Goal: Task Accomplishment & Management: Manage account settings

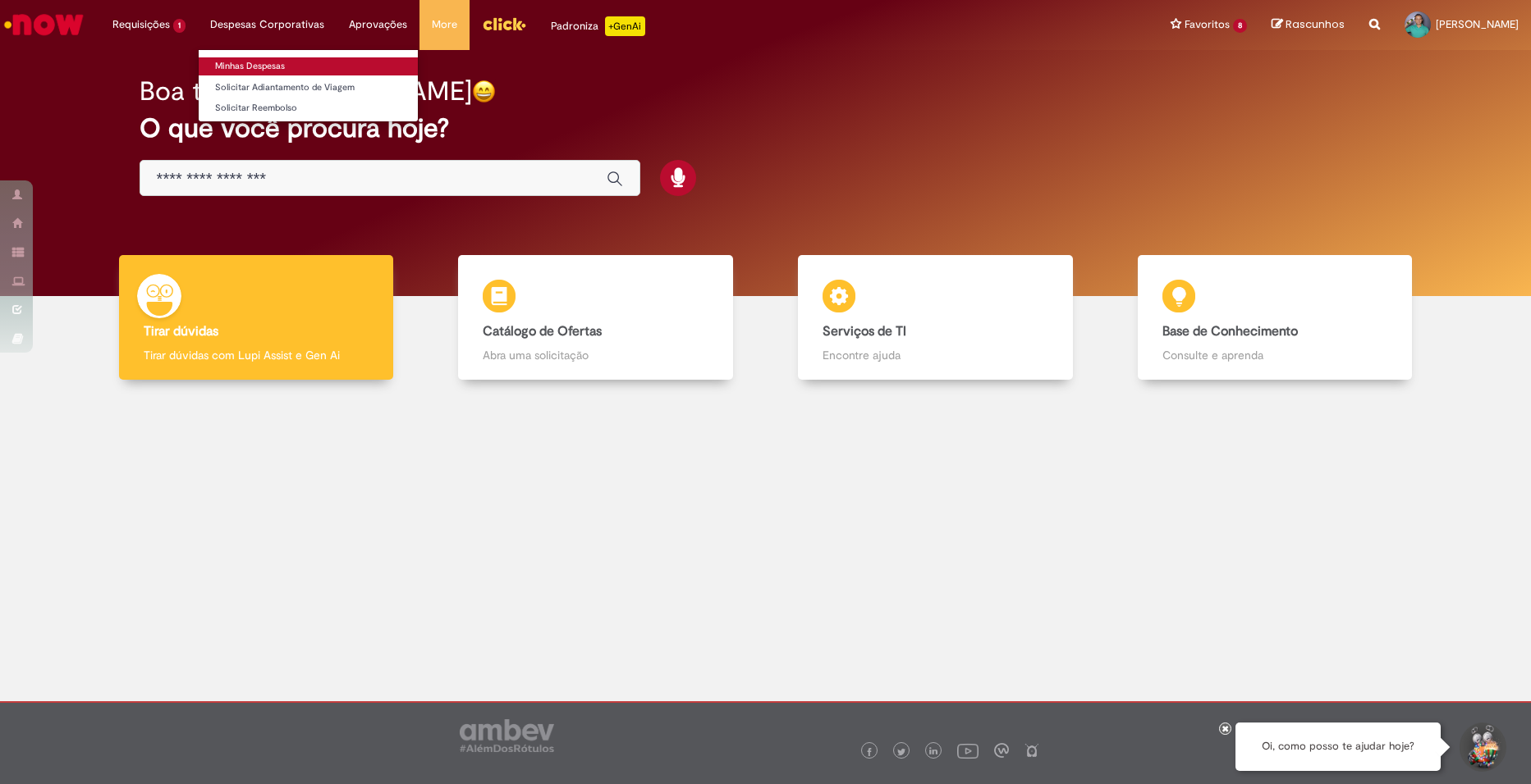
click at [265, 60] on link "Minhas Despesas" at bounding box center [308, 66] width 219 height 18
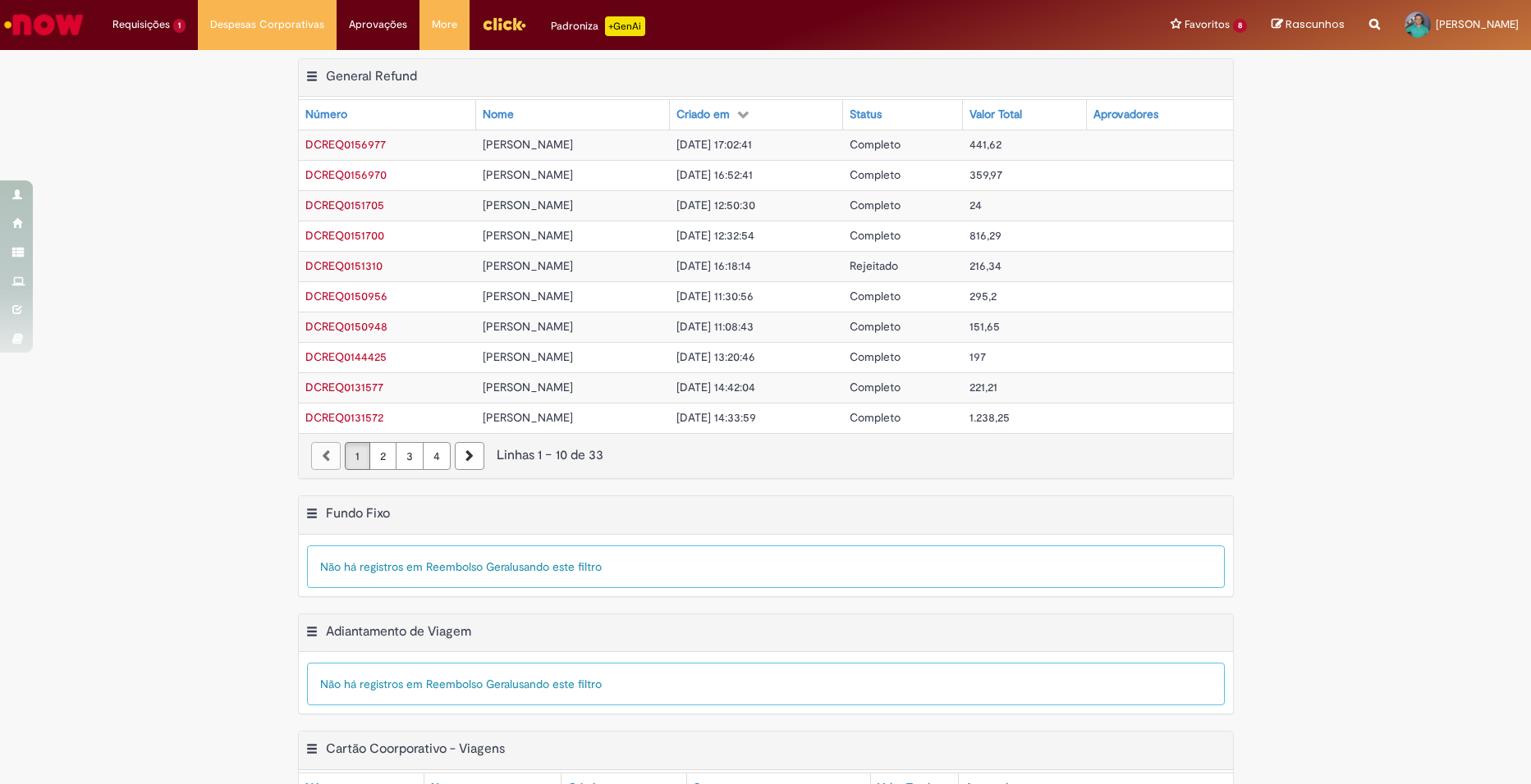
click at [226, 311] on div "Exportar como PDF Exportar como Excel Exportar como CSV General Refund Tabela -…" at bounding box center [765, 276] width 1531 height 437
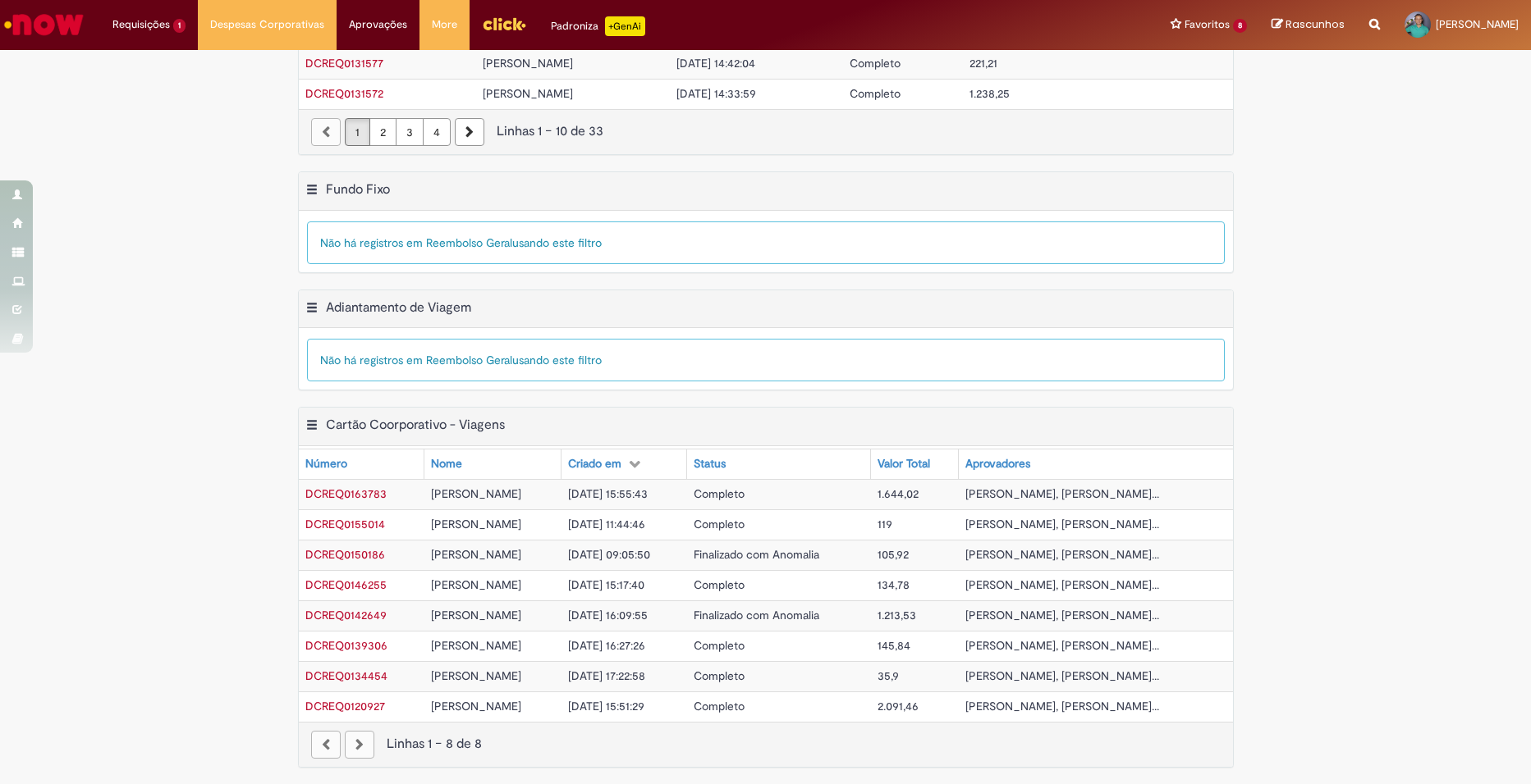
click at [431, 494] on span "[PERSON_NAME]" at bounding box center [476, 493] width 91 height 15
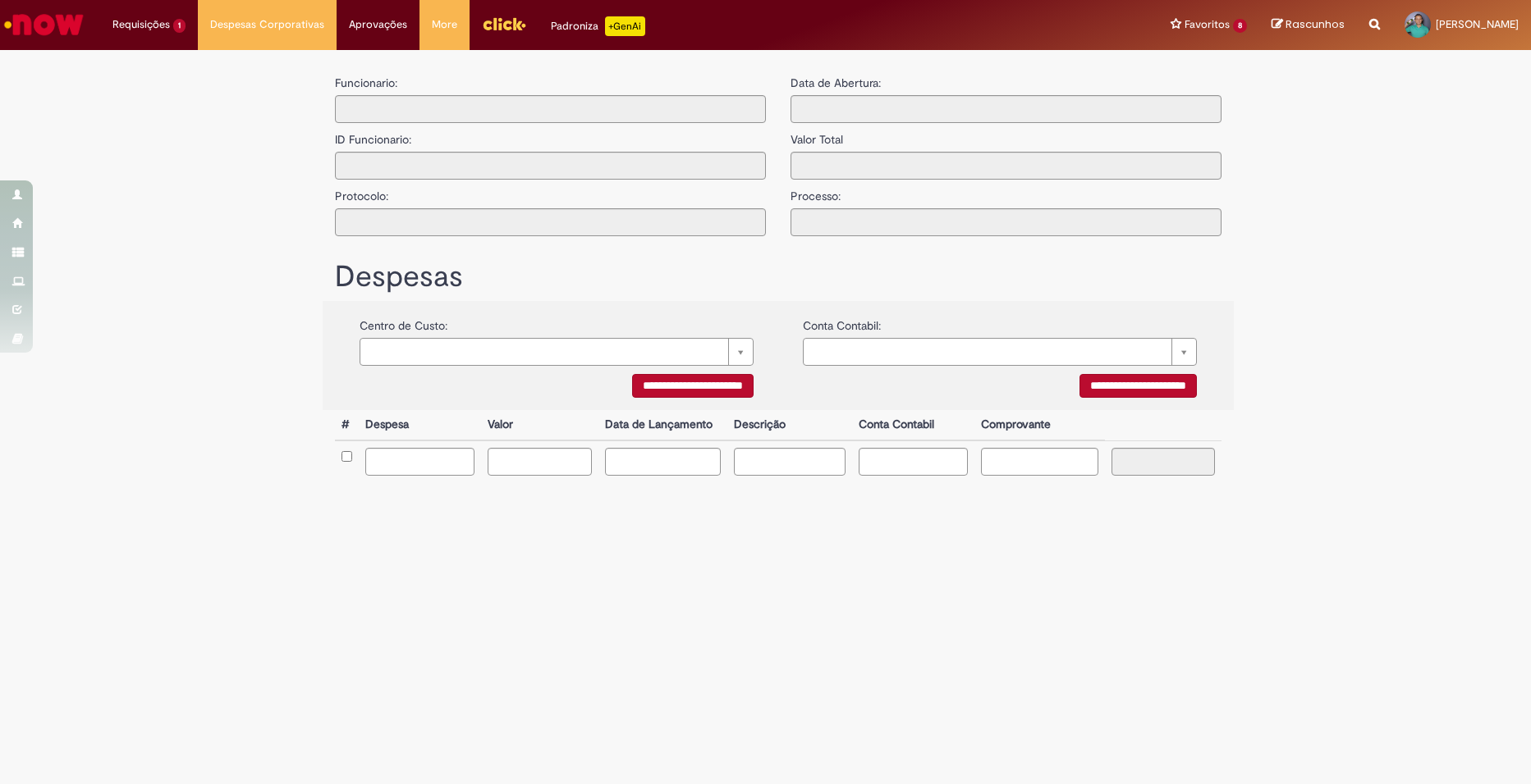
type input "**********"
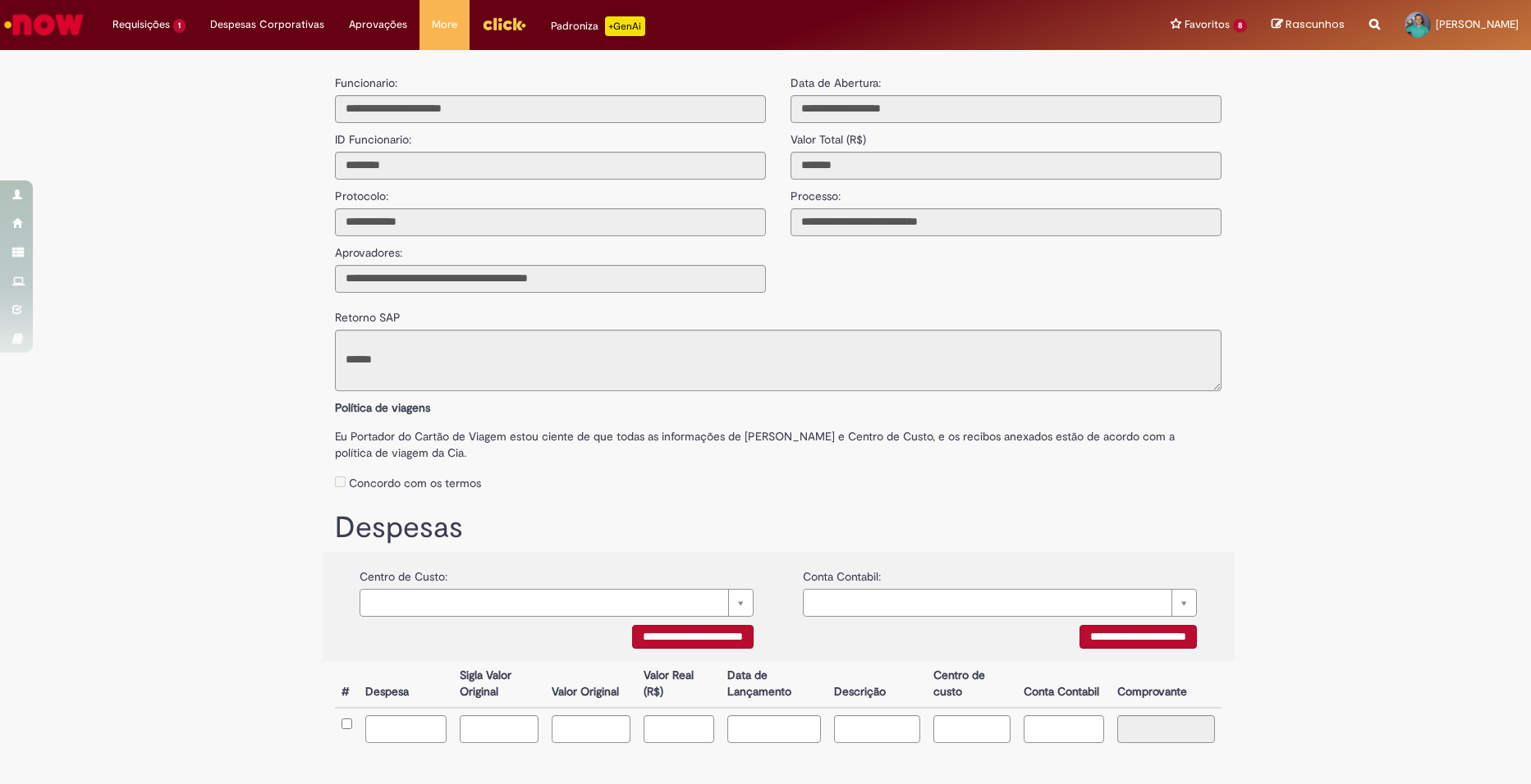
scroll to position [66, 0]
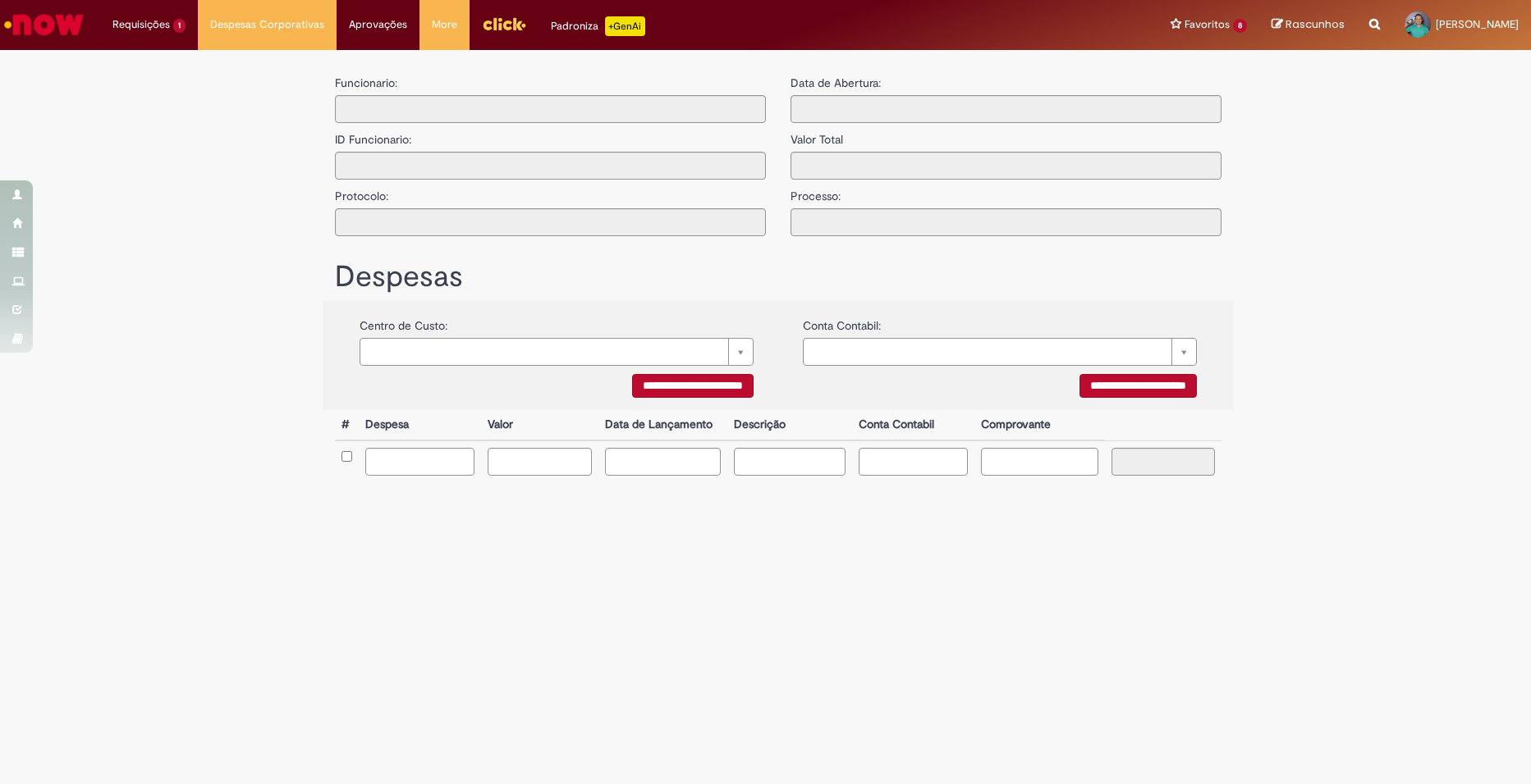
type input "**********"
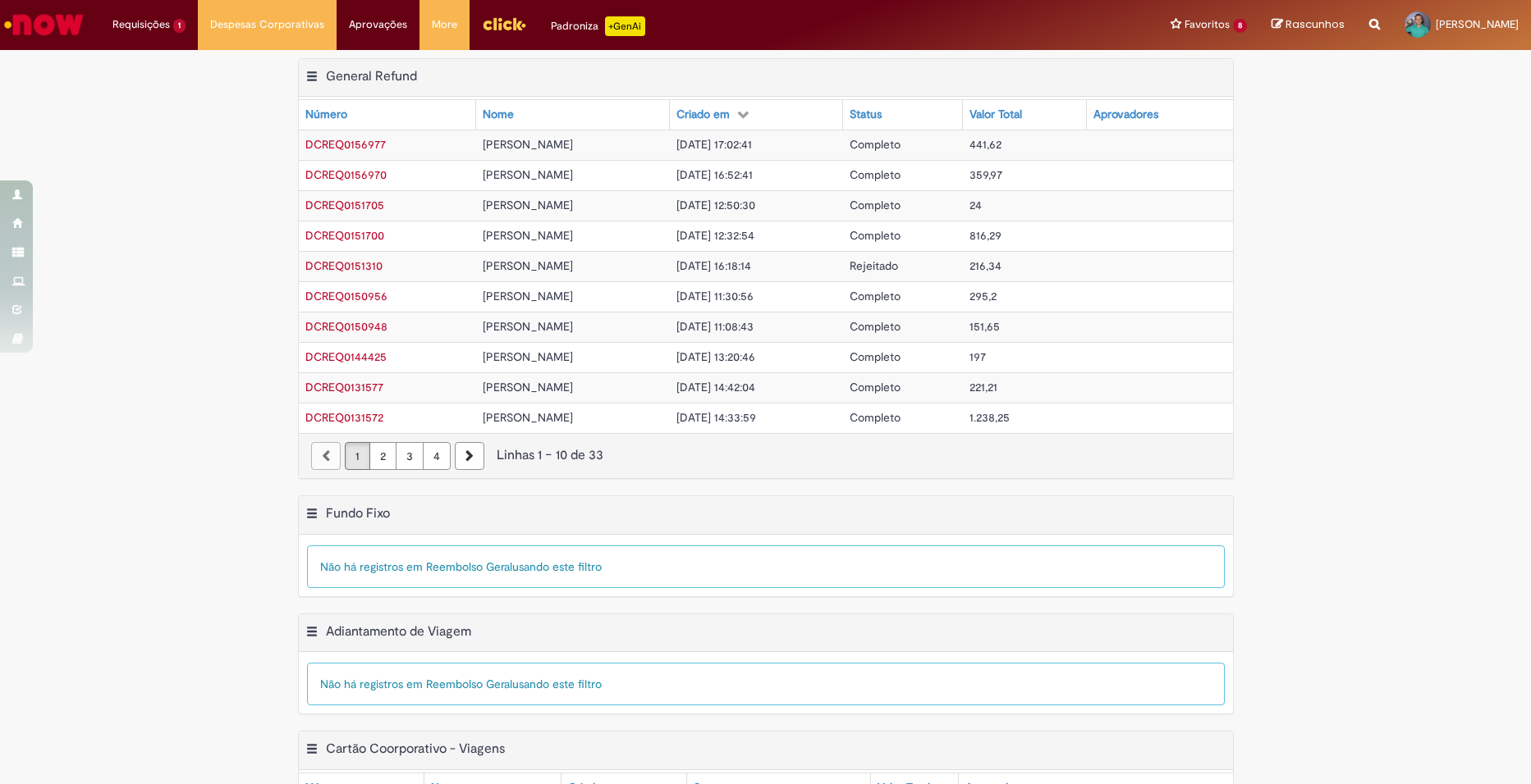
click at [189, 254] on div "Exportar como PDF Exportar como Excel Exportar como CSV General Refund Tabela -…" at bounding box center [765, 276] width 1531 height 437
click at [183, 394] on div "Exportar como PDF Exportar como Excel Exportar como CSV General Refund Tabela -…" at bounding box center [765, 276] width 1531 height 437
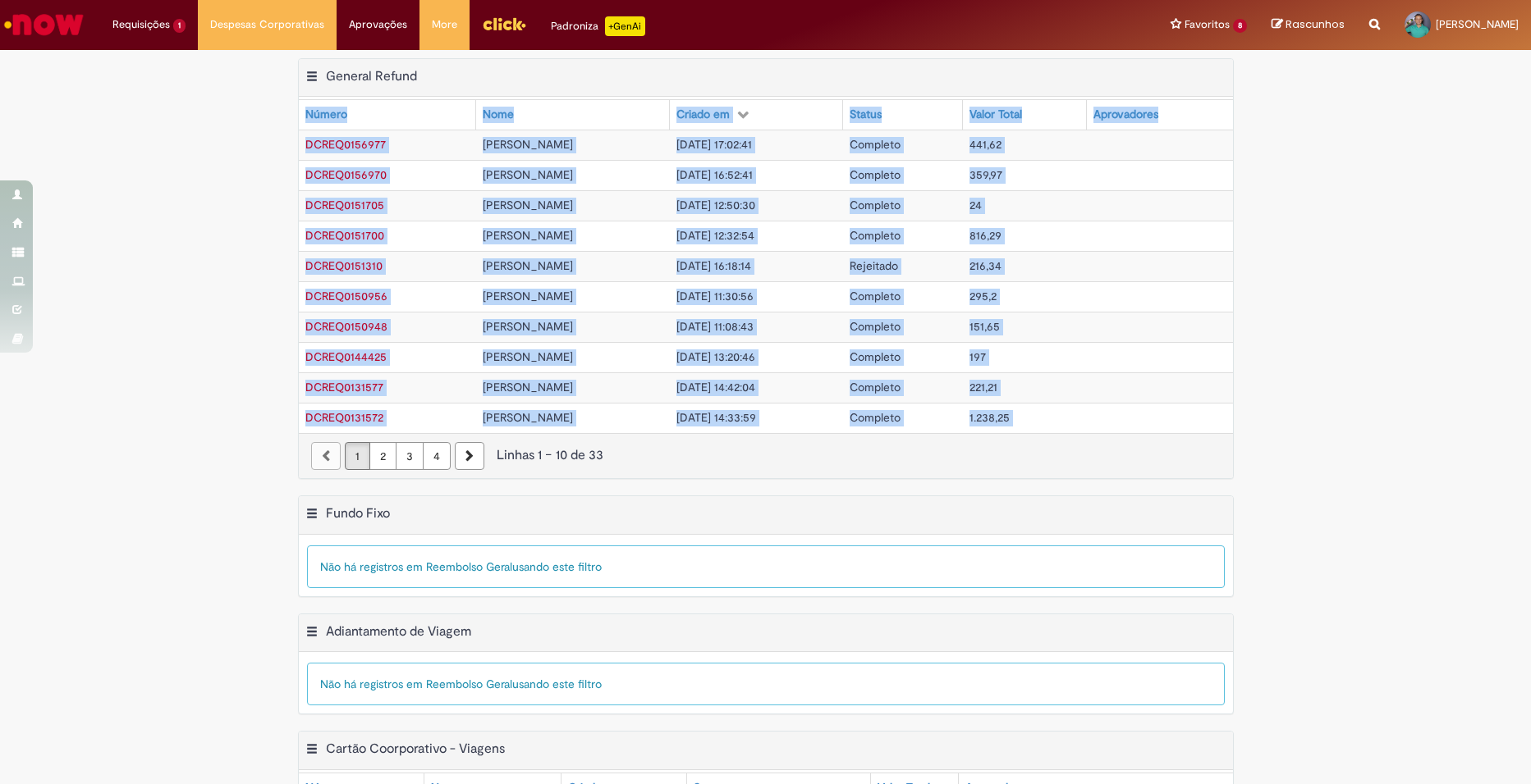
click at [183, 394] on div "Exportar como PDF Exportar como Excel Exportar como CSV General Refund Tabela -…" at bounding box center [765, 276] width 1531 height 437
click at [183, 387] on div "Exportar como PDF Exportar como Excel Exportar como CSV General Refund Tabela -…" at bounding box center [765, 276] width 1531 height 437
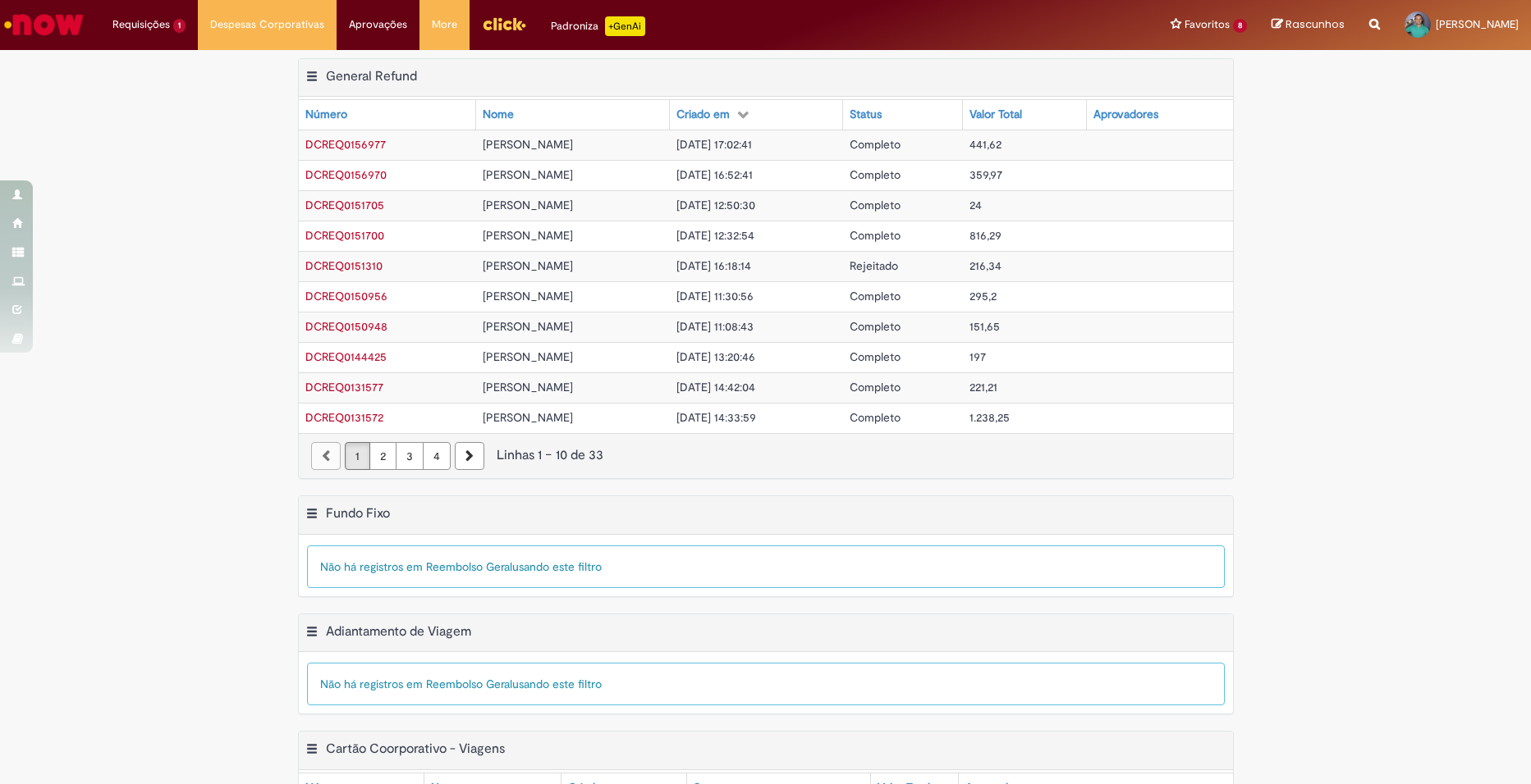
click at [217, 420] on div "Exportar como PDF Exportar como Excel Exportar como CSV General Refund Tabela -…" at bounding box center [765, 276] width 1531 height 437
click at [1286, 111] on div "Exportar como PDF Exportar como Excel Exportar como CSV General Refund Tabela -…" at bounding box center [765, 276] width 1531 height 437
